Goal: Task Accomplishment & Management: Complete application form

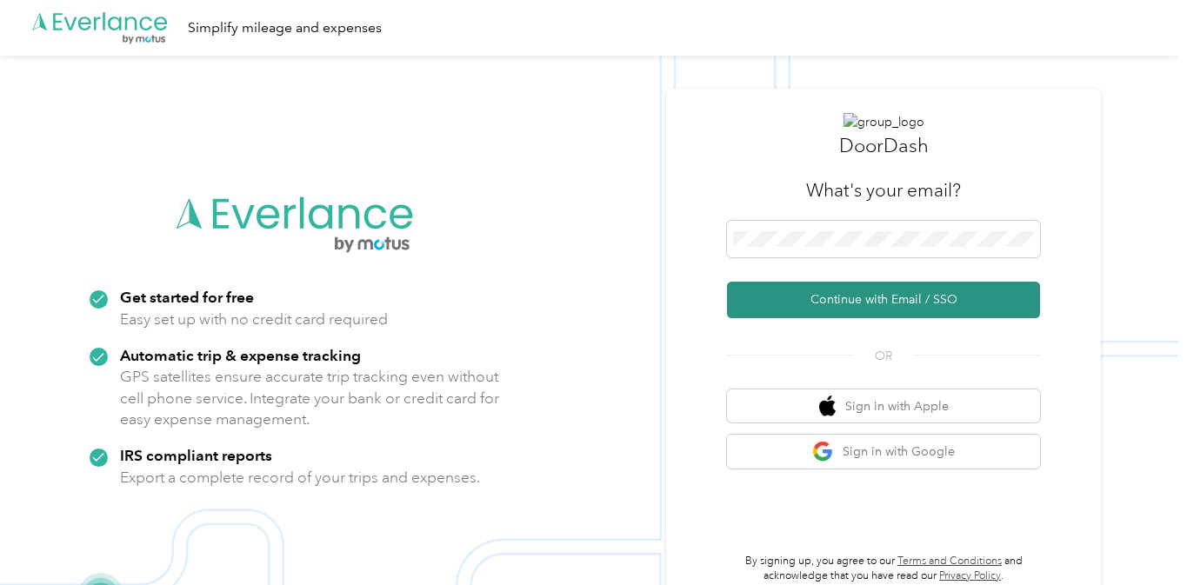
click at [867, 297] on button "Continue with Email / SSO" at bounding box center [883, 300] width 313 height 37
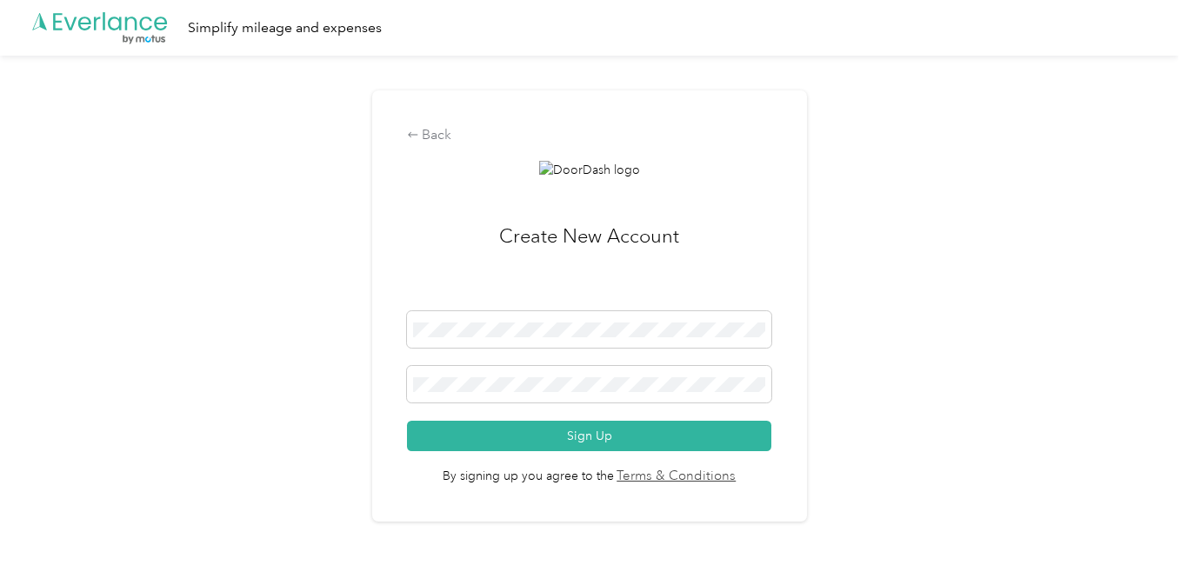
click at [589, 236] on h3 "Create New Account" at bounding box center [589, 267] width 180 height 90
click at [123, 354] on div "Back Create New Account Sign Up By signing up you agree to the Terms & Conditio…" at bounding box center [589, 313] width 1178 height 515
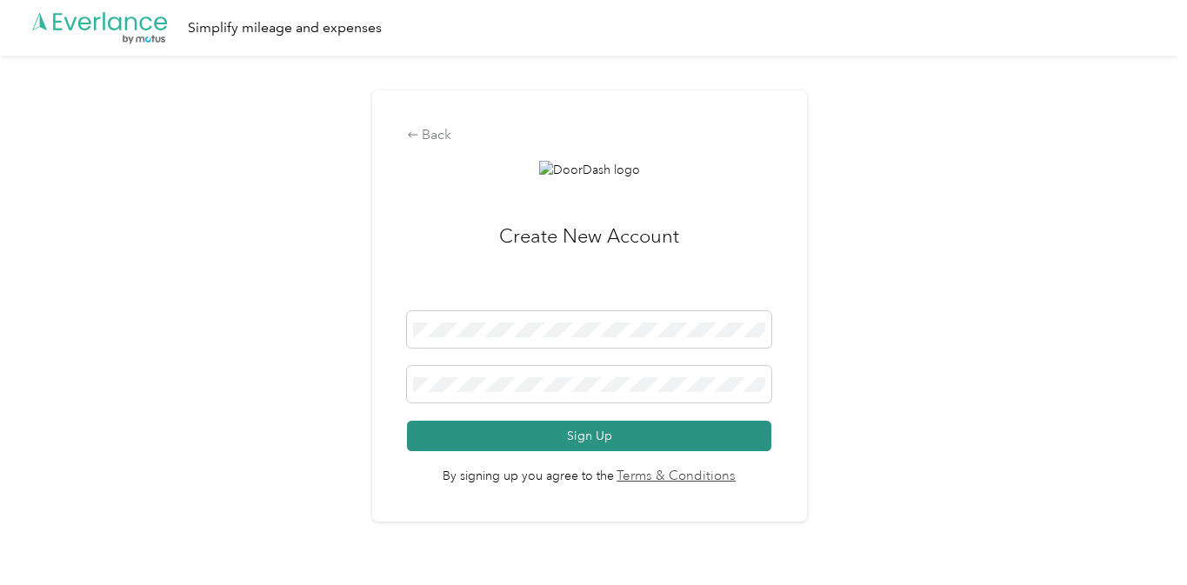
click at [622, 439] on button "Sign Up" at bounding box center [589, 436] width 364 height 30
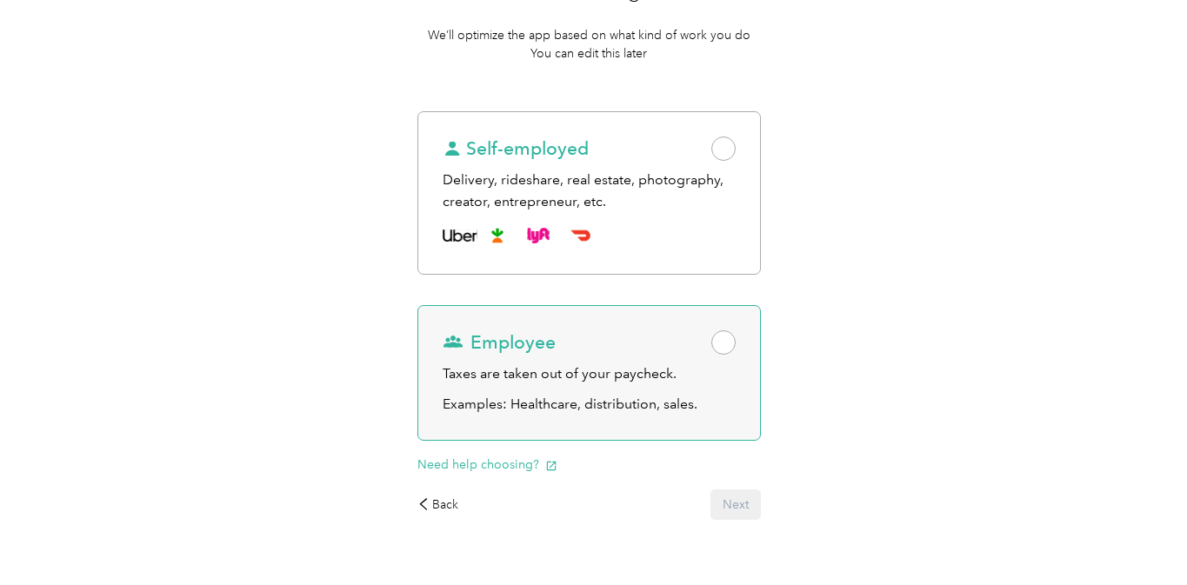
scroll to position [230, 0]
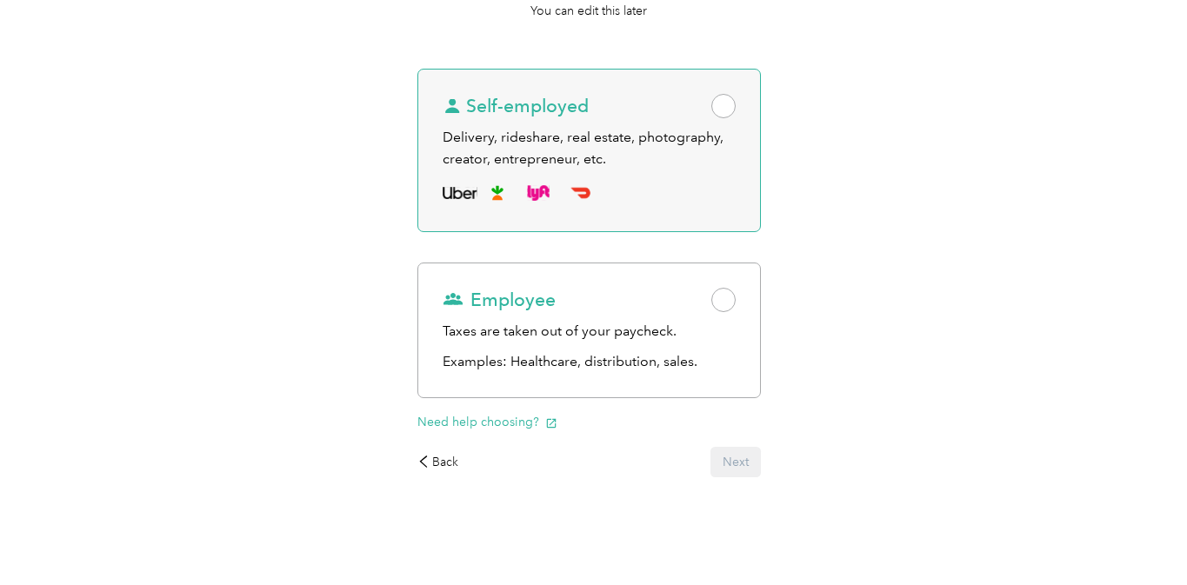
click at [731, 100] on span at bounding box center [723, 106] width 24 height 24
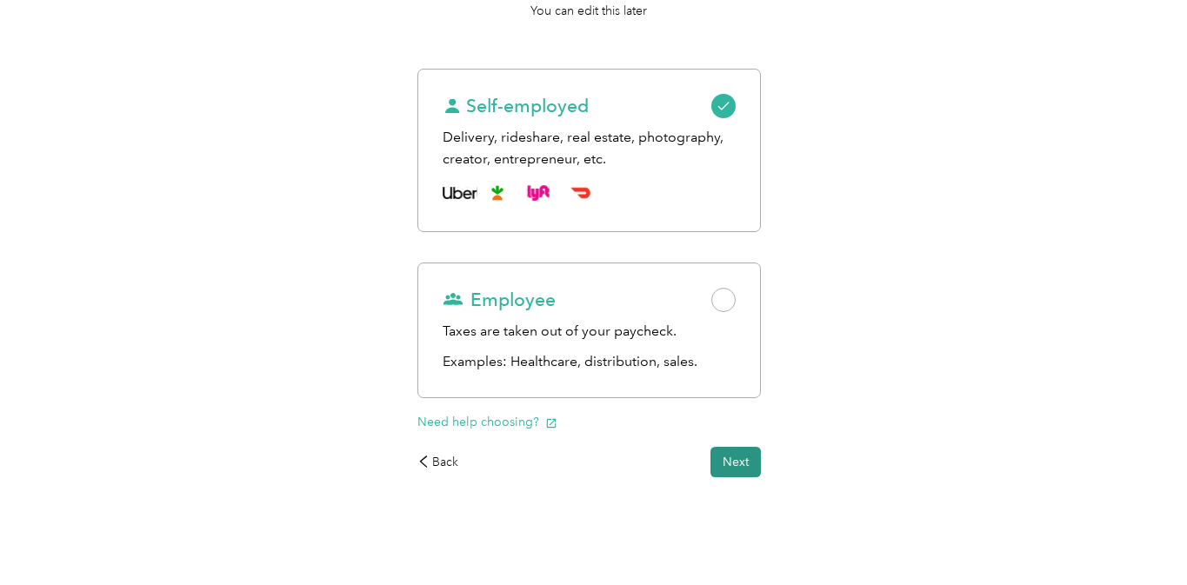
click at [745, 465] on button "Next" at bounding box center [736, 462] width 50 height 30
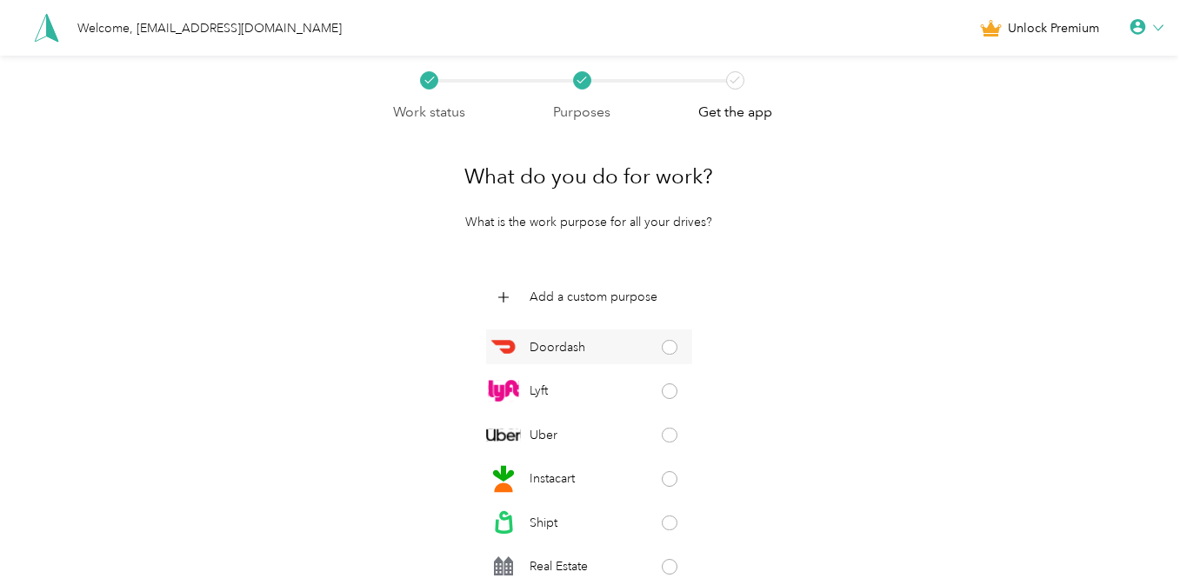
click at [667, 346] on span at bounding box center [670, 348] width 16 height 16
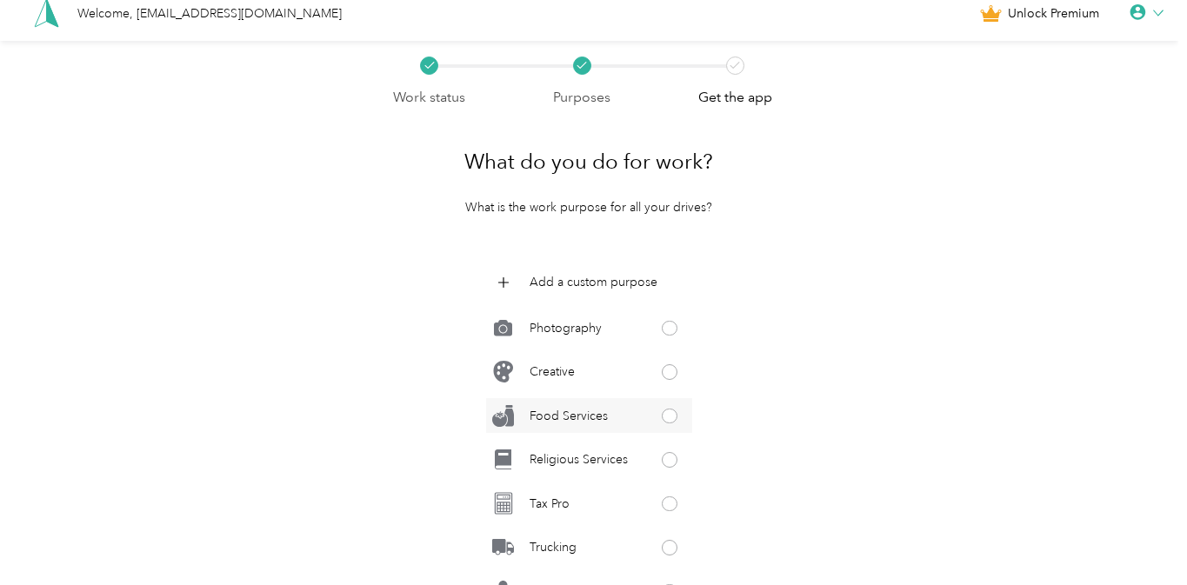
scroll to position [191, 0]
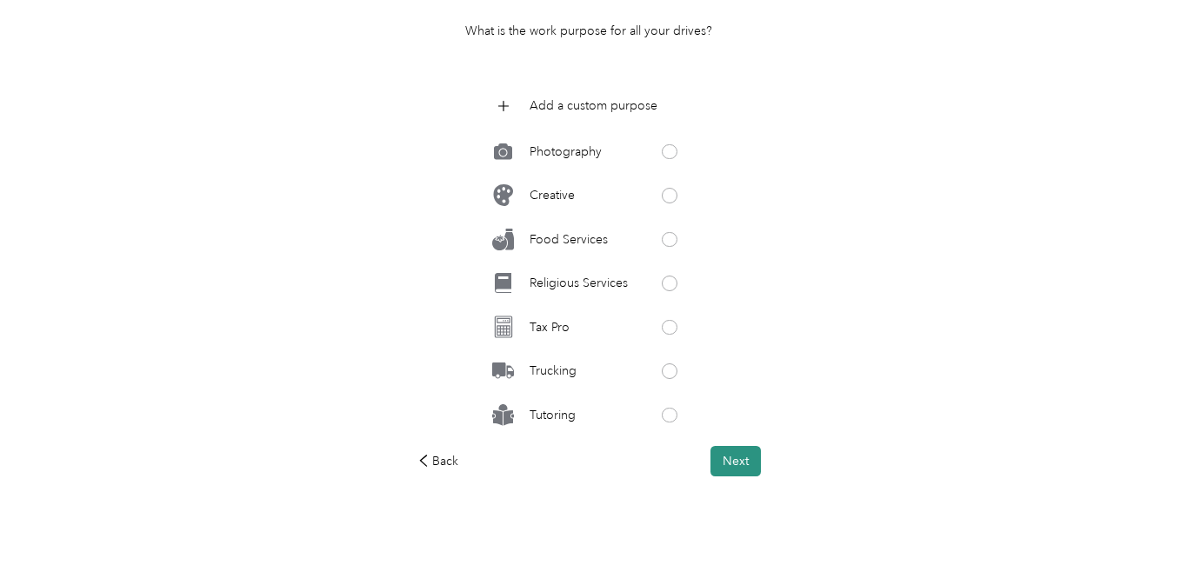
click at [752, 462] on button "Next" at bounding box center [736, 461] width 50 height 30
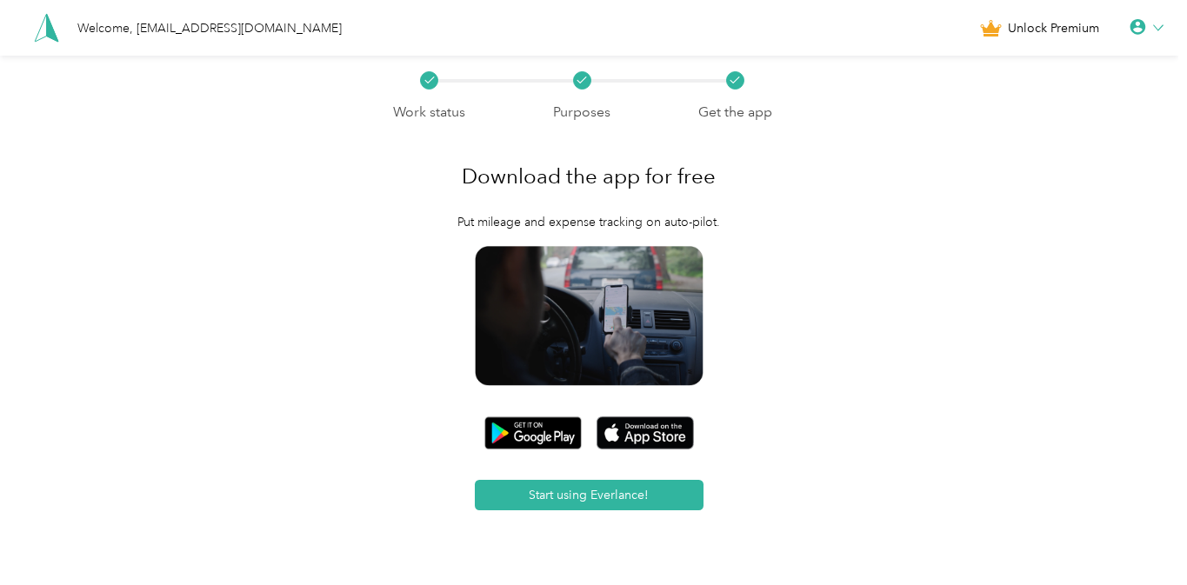
click at [1164, 23] on icon at bounding box center [1158, 28] width 10 height 10
